Goal: Task Accomplishment & Management: Complete application form

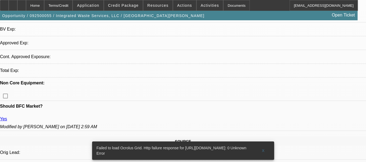
select select "0"
select select "2"
select select "0.1"
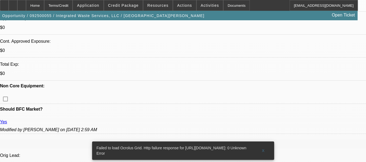
select select "1"
select select "2"
select select "4"
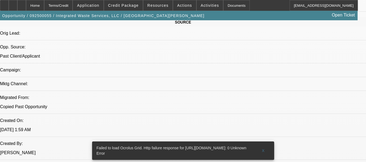
scroll to position [352, 0]
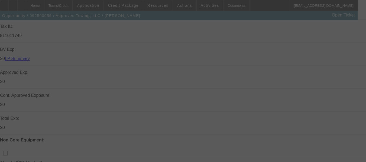
select select "0"
select select "2"
select select "0.1"
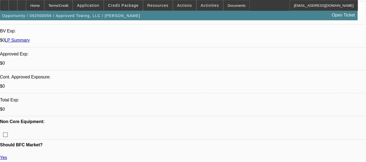
select select "1"
select select "2"
select select "4"
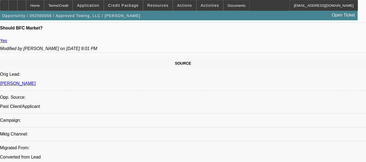
scroll to position [325, 0]
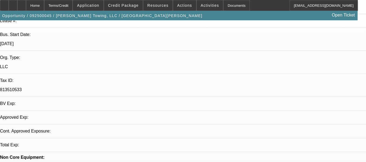
select select "0"
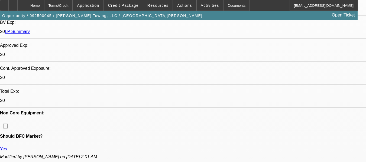
select select "1"
select select "6"
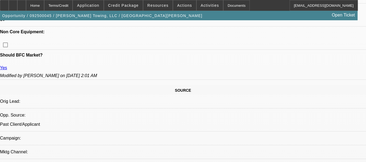
scroll to position [325, 0]
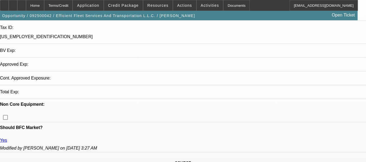
select select "0"
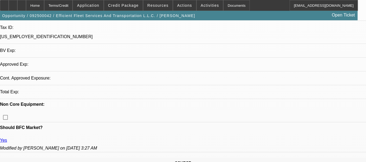
select select "0"
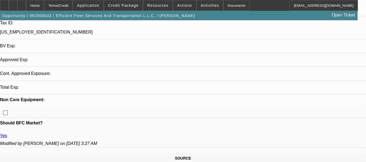
select select "1"
select select "6"
select select "1"
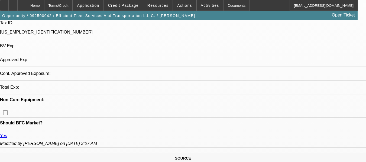
select select "6"
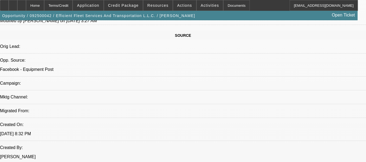
scroll to position [379, 0]
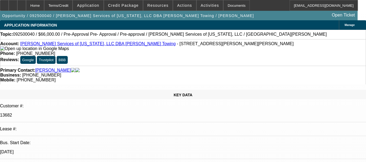
select select "0"
select select "2"
select select "0.1"
select select "0"
select select "2"
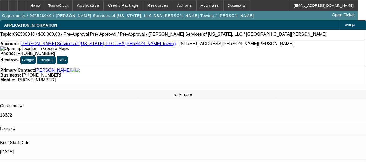
select select "0.1"
select select "2"
select select "0.1"
select select "1"
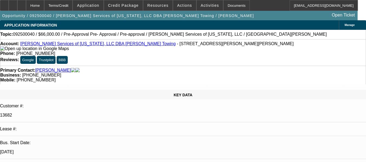
select select "2"
select select "4"
select select "1"
select select "2"
select select "4"
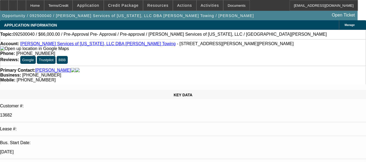
select select "1"
select select "2"
select select "4"
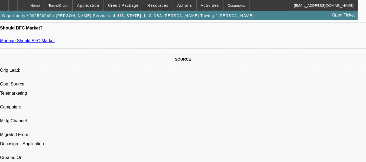
scroll to position [325, 0]
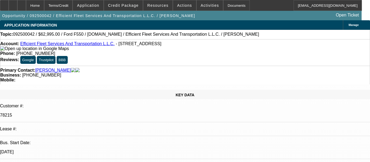
select select "0"
select select "6"
select select "0"
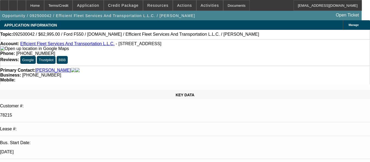
select select "0"
select select "6"
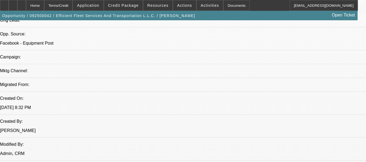
scroll to position [379, 0]
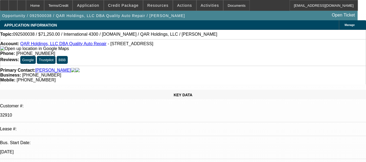
select select "0"
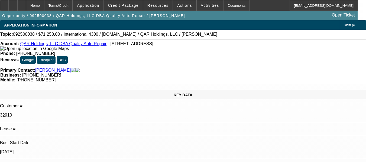
select select "0"
select select "1"
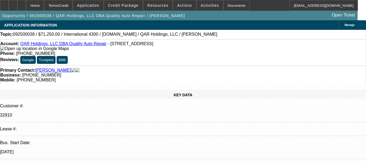
select select "2"
select select "6"
select select "1"
select select "6"
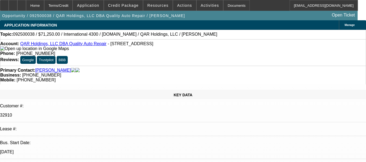
select select "1"
select select "2"
select select "6"
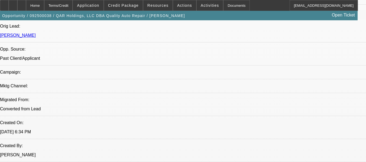
scroll to position [352, 0]
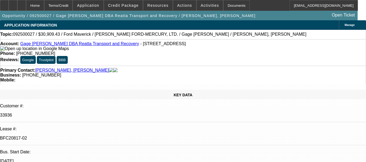
select select "0.1"
select select "2"
select select "0"
select select "0.1"
select select "2"
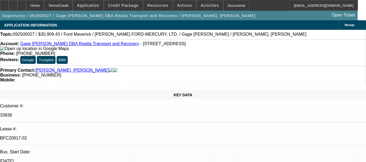
select select "0"
select select "0.1"
select select "2"
select select "0"
select select "0.1"
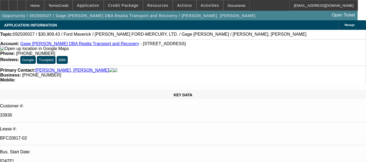
select select "2"
select select "0"
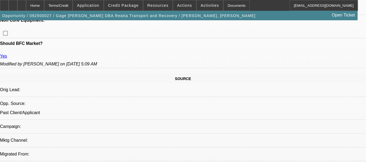
scroll to position [298, 0]
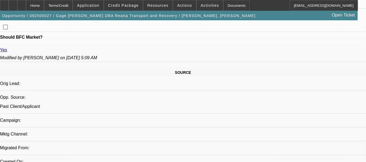
select select "1"
select select "2"
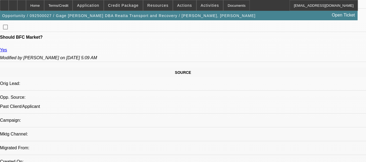
select select "6"
select select "2"
select select "6"
select select "2"
select select "6"
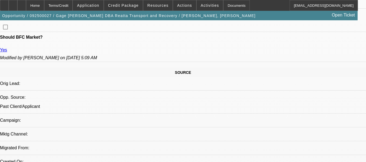
select select "2"
select select "6"
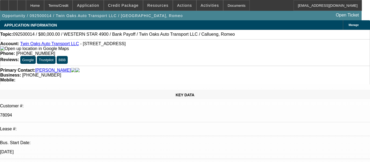
select select "0"
select select "2"
select select "0.1"
select select "4"
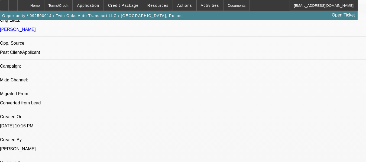
scroll to position [379, 0]
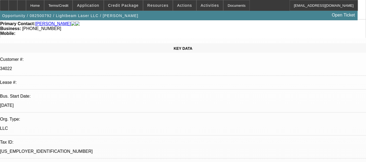
select select "0"
select select "2"
select select "0.1"
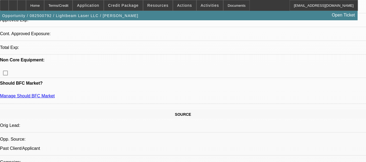
select select "1"
select select "2"
select select "4"
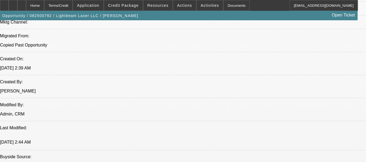
scroll to position [406, 0]
